Goal: Transaction & Acquisition: Obtain resource

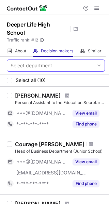
click at [43, 64] on div "Select department" at bounding box center [31, 65] width 41 height 7
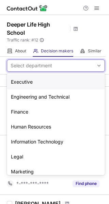
click at [43, 64] on div "Select department" at bounding box center [31, 65] width 41 height 7
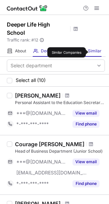
click at [91, 52] on span "Similar" at bounding box center [95, 50] width 14 height 5
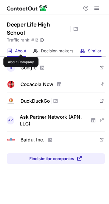
click at [21, 48] on span "About" at bounding box center [20, 50] width 11 height 5
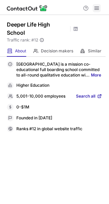
click at [97, 8] on span at bounding box center [96, 7] width 5 height 5
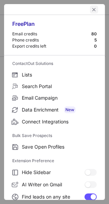
click at [91, 10] on span "left-button" at bounding box center [93, 9] width 5 height 5
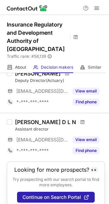
scroll to position [206, 0]
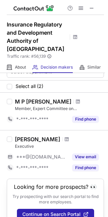
scroll to position [15, 0]
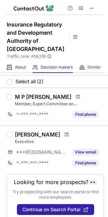
click at [44, 101] on div "Member, Expert Committee on Implementation of IFRS in Insurance Sector" at bounding box center [59, 104] width 89 height 6
click at [41, 93] on div "M P Vijay Kumar" at bounding box center [43, 96] width 57 height 7
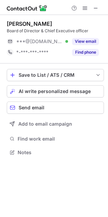
scroll to position [3, 3]
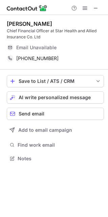
scroll to position [154, 108]
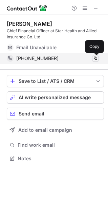
click at [97, 57] on span at bounding box center [95, 58] width 5 height 5
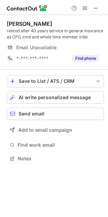
scroll to position [154, 108]
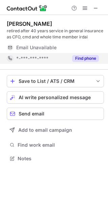
click at [77, 58] on button "Find phone" at bounding box center [85, 58] width 27 height 7
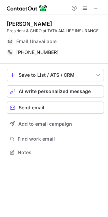
scroll to position [147, 108]
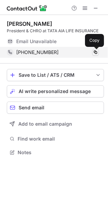
click at [98, 53] on span at bounding box center [95, 52] width 5 height 5
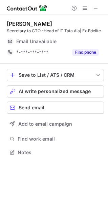
scroll to position [147, 108]
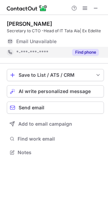
click at [83, 54] on button "Find phone" at bounding box center [85, 52] width 27 height 7
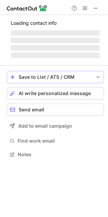
scroll to position [158, 108]
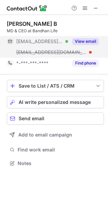
click at [78, 40] on button "View email" at bounding box center [85, 41] width 27 height 7
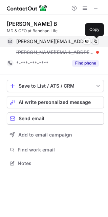
click at [96, 40] on span at bounding box center [95, 41] width 5 height 5
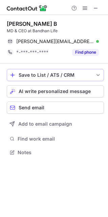
scroll to position [147, 108]
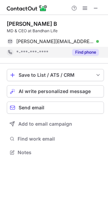
click at [85, 53] on button "Find phone" at bounding box center [85, 52] width 27 height 7
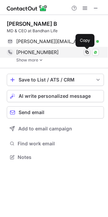
click at [86, 52] on span at bounding box center [87, 52] width 5 height 5
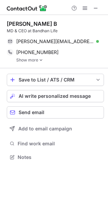
click at [37, 60] on link "Show more" at bounding box center [60, 60] width 88 height 5
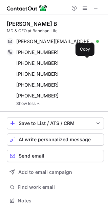
scroll to position [196, 108]
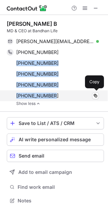
drag, startPoint x: 14, startPoint y: 63, endPoint x: 52, endPoint y: 95, distance: 49.4
click at [52, 95] on div "+919324954441 Copy WhatsApp +919819315887 Copy WhatsApp +912233259600 Copy +912…" at bounding box center [53, 74] width 92 height 54
copy div "+919819315887 Copy WhatsApp +912233259600 Copy +912233259529 Copy +912239418700"
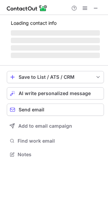
scroll to position [158, 108]
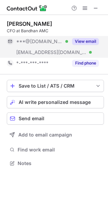
click at [92, 41] on button "View email" at bounding box center [85, 41] width 27 height 7
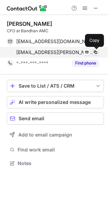
click at [94, 53] on span at bounding box center [95, 52] width 5 height 5
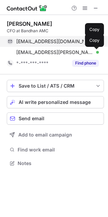
click at [99, 38] on div "ankurmaheshwari_1357@hotmail.com Verified" at bounding box center [57, 41] width 83 height 6
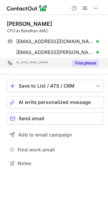
click at [80, 63] on button "Find phone" at bounding box center [85, 63] width 27 height 7
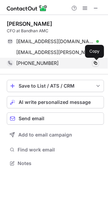
click at [95, 64] on span at bounding box center [95, 62] width 5 height 5
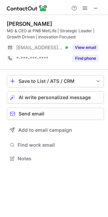
scroll to position [154, 108]
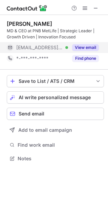
click at [83, 47] on button "View email" at bounding box center [85, 47] width 27 height 7
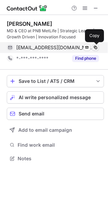
click at [96, 47] on span at bounding box center [95, 47] width 5 height 5
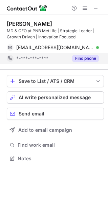
click at [85, 60] on button "Find phone" at bounding box center [85, 58] width 27 height 7
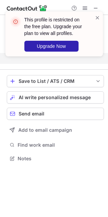
scroll to position [143, 108]
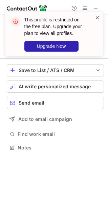
click at [98, 21] on span at bounding box center [97, 17] width 5 height 7
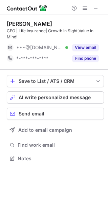
scroll to position [154, 108]
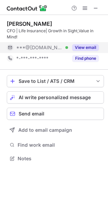
click at [83, 48] on button "View email" at bounding box center [85, 47] width 27 height 7
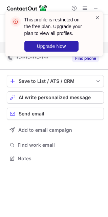
click at [96, 15] on span at bounding box center [97, 17] width 5 height 7
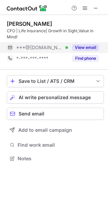
click at [90, 59] on button "Find phone" at bounding box center [85, 58] width 27 height 7
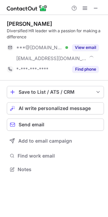
scroll to position [164, 108]
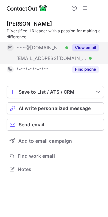
click at [84, 46] on button "View email" at bounding box center [85, 47] width 27 height 7
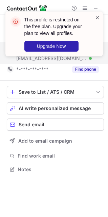
click at [98, 19] on span at bounding box center [97, 17] width 5 height 7
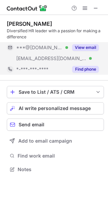
click at [92, 69] on button "Find phone" at bounding box center [85, 69] width 27 height 7
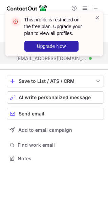
scroll to position [154, 108]
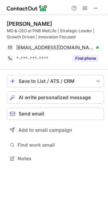
scroll to position [154, 108]
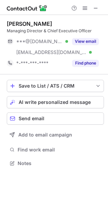
scroll to position [158, 108]
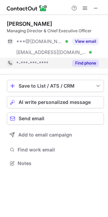
click at [76, 62] on button "Find phone" at bounding box center [85, 63] width 27 height 7
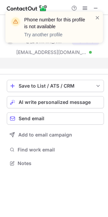
scroll to position [147, 108]
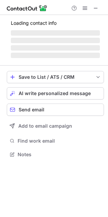
scroll to position [164, 108]
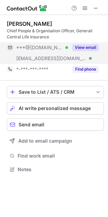
click at [90, 50] on button "View email" at bounding box center [85, 47] width 27 height 7
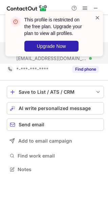
click at [97, 17] on span at bounding box center [97, 17] width 5 height 7
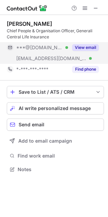
click at [96, 67] on button "Find phone" at bounding box center [85, 69] width 27 height 7
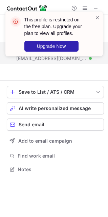
scroll to position [154, 108]
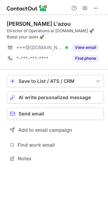
scroll to position [154, 108]
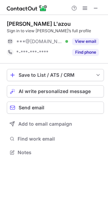
scroll to position [3, 3]
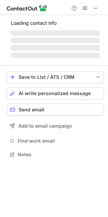
scroll to position [158, 108]
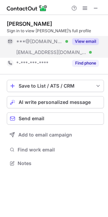
click at [89, 41] on button "View email" at bounding box center [85, 41] width 27 height 7
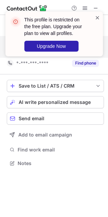
click at [98, 19] on span at bounding box center [97, 17] width 5 height 7
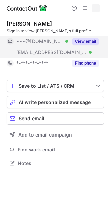
click at [96, 9] on span at bounding box center [95, 7] width 5 height 5
